Goal: Navigation & Orientation: Find specific page/section

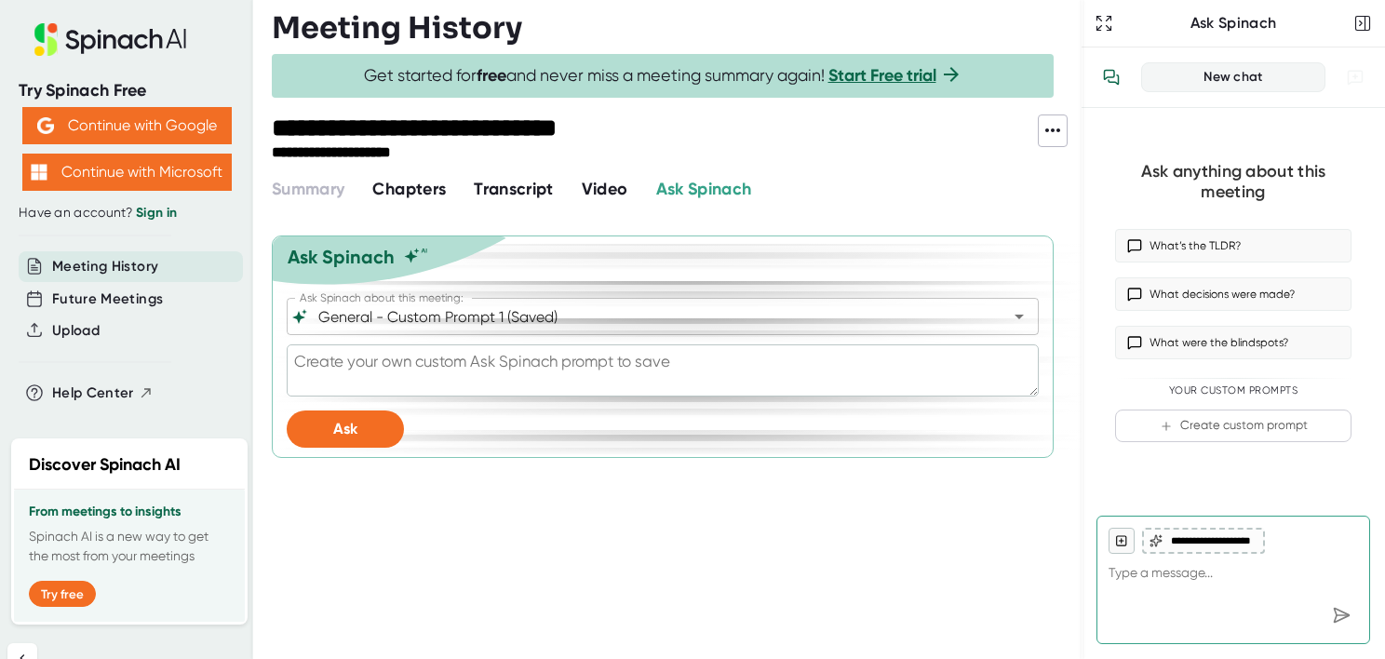
click at [416, 189] on span "Chapters" at bounding box center [409, 189] width 74 height 20
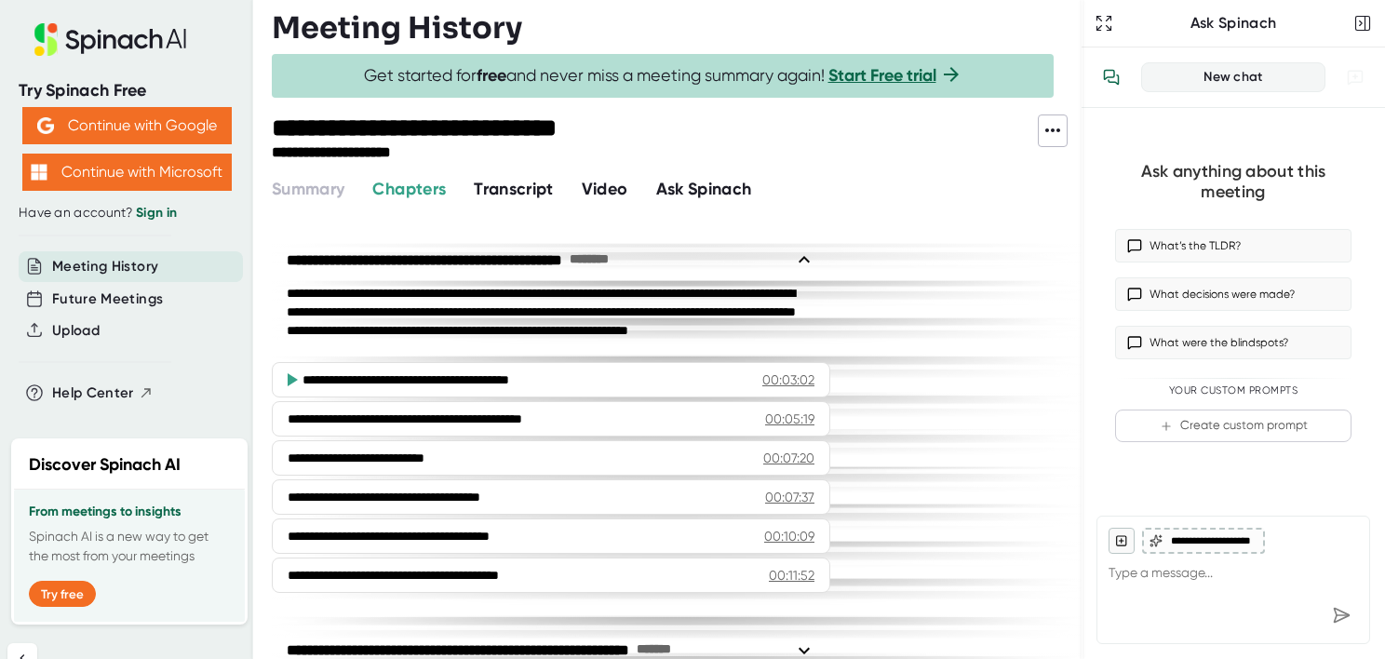
click at [548, 184] on span "Transcript" at bounding box center [514, 189] width 80 height 20
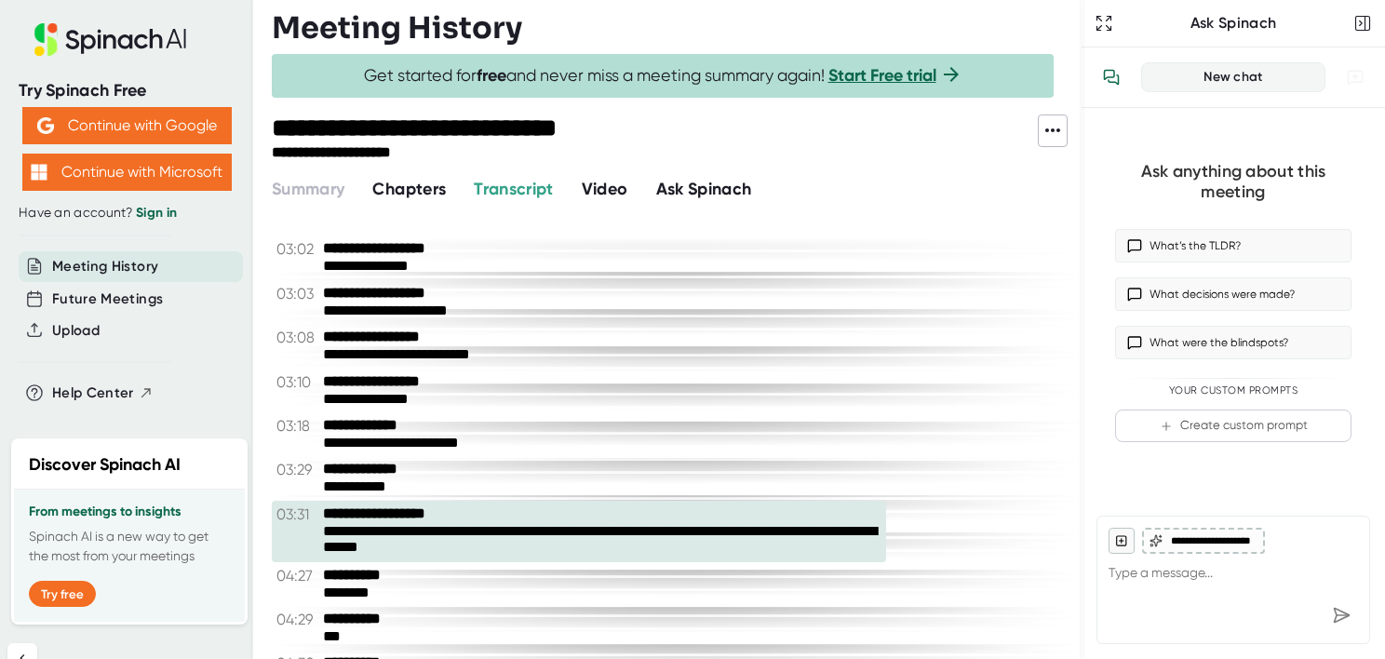
click at [621, 188] on span "Video" at bounding box center [605, 189] width 47 height 20
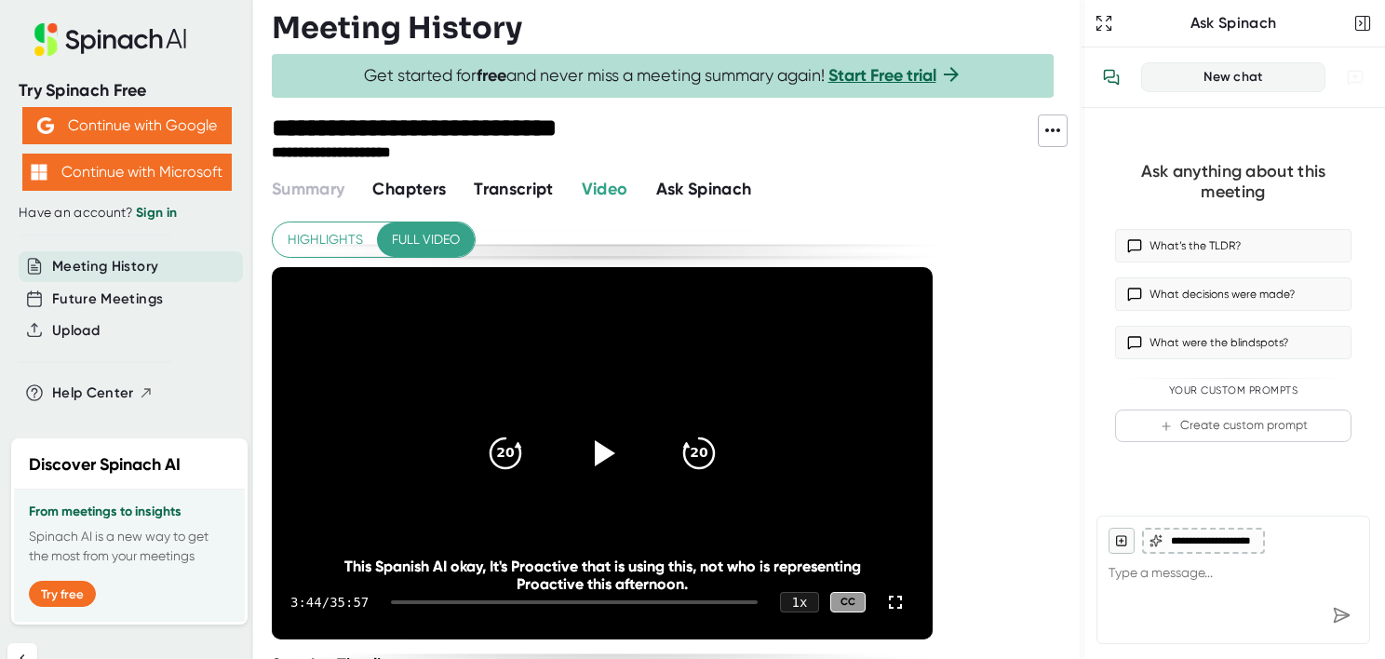
click at [513, 182] on span "Transcript" at bounding box center [514, 189] width 80 height 20
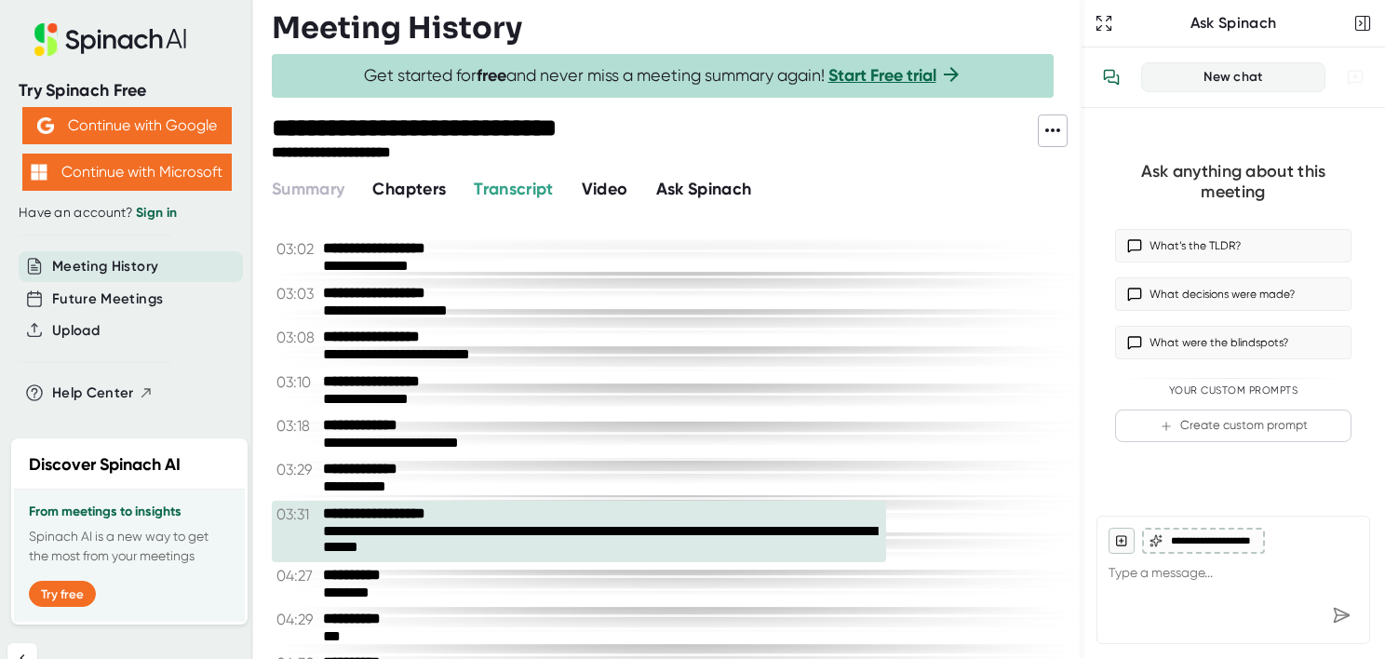
click at [413, 189] on span "Chapters" at bounding box center [409, 189] width 74 height 20
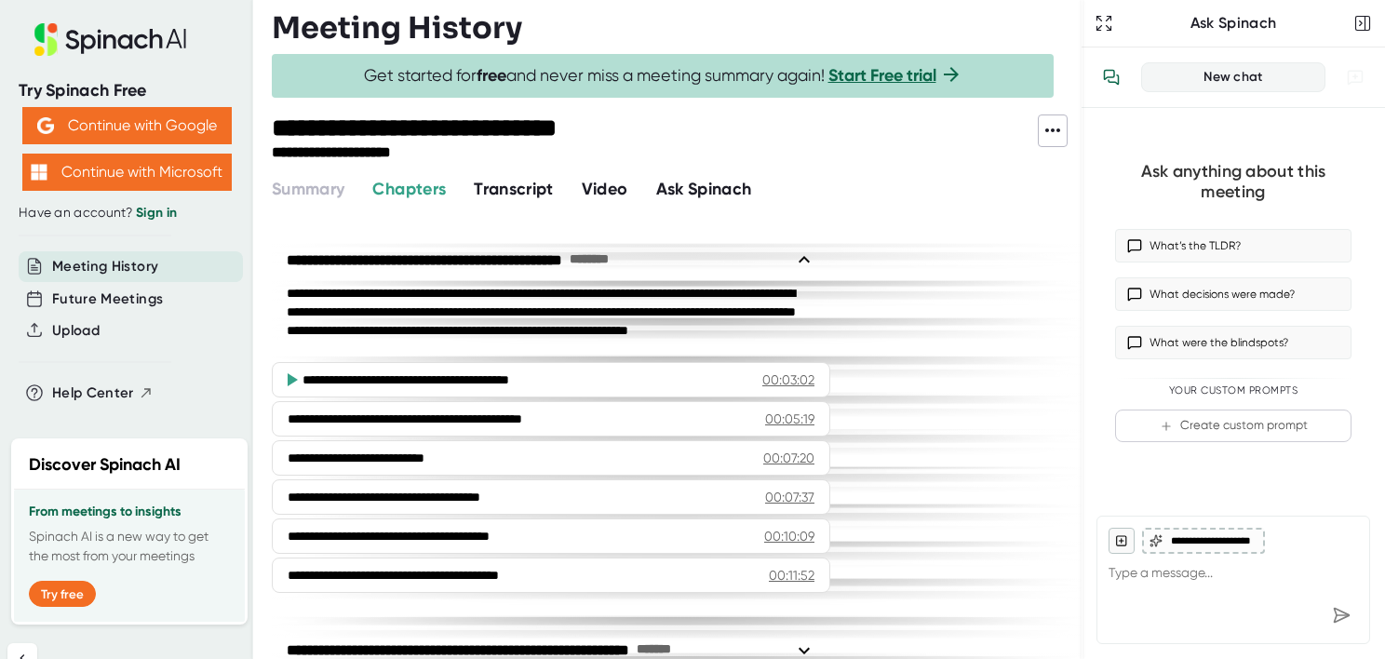
click at [501, 187] on span "Transcript" at bounding box center [514, 189] width 80 height 20
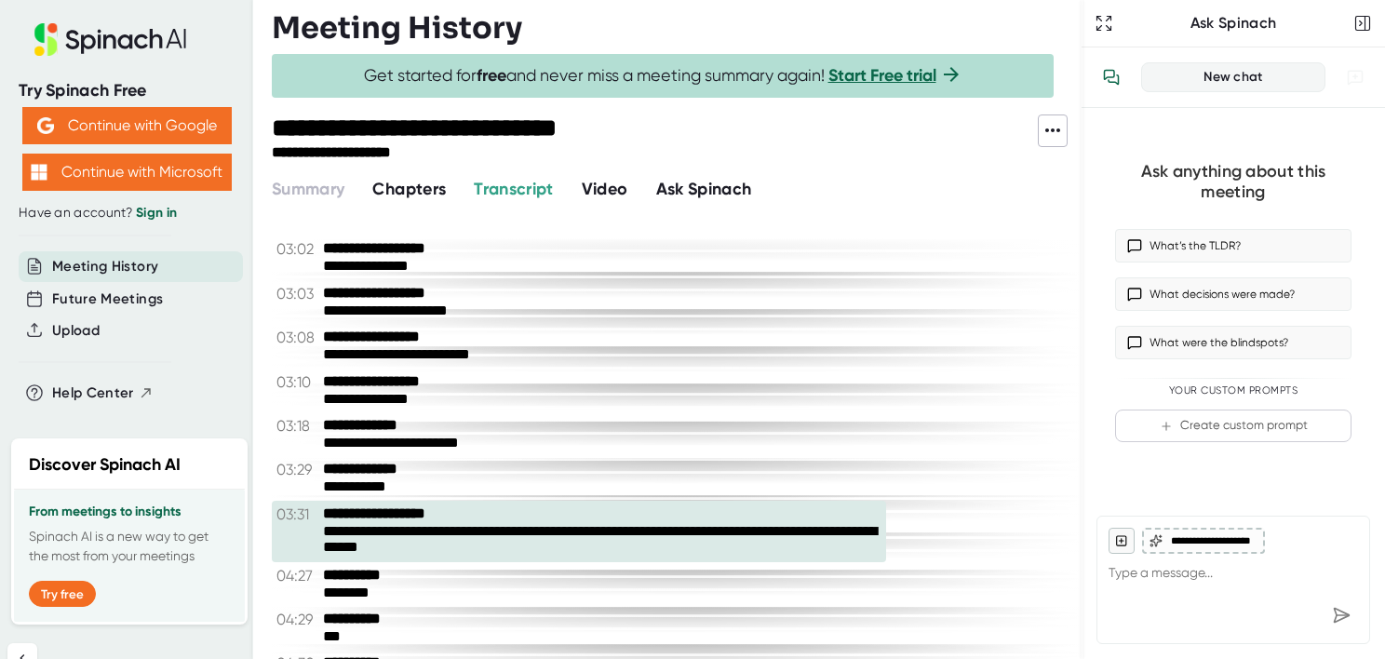
click at [604, 190] on span "Video" at bounding box center [605, 189] width 47 height 20
